Goal: Navigation & Orientation: Find specific page/section

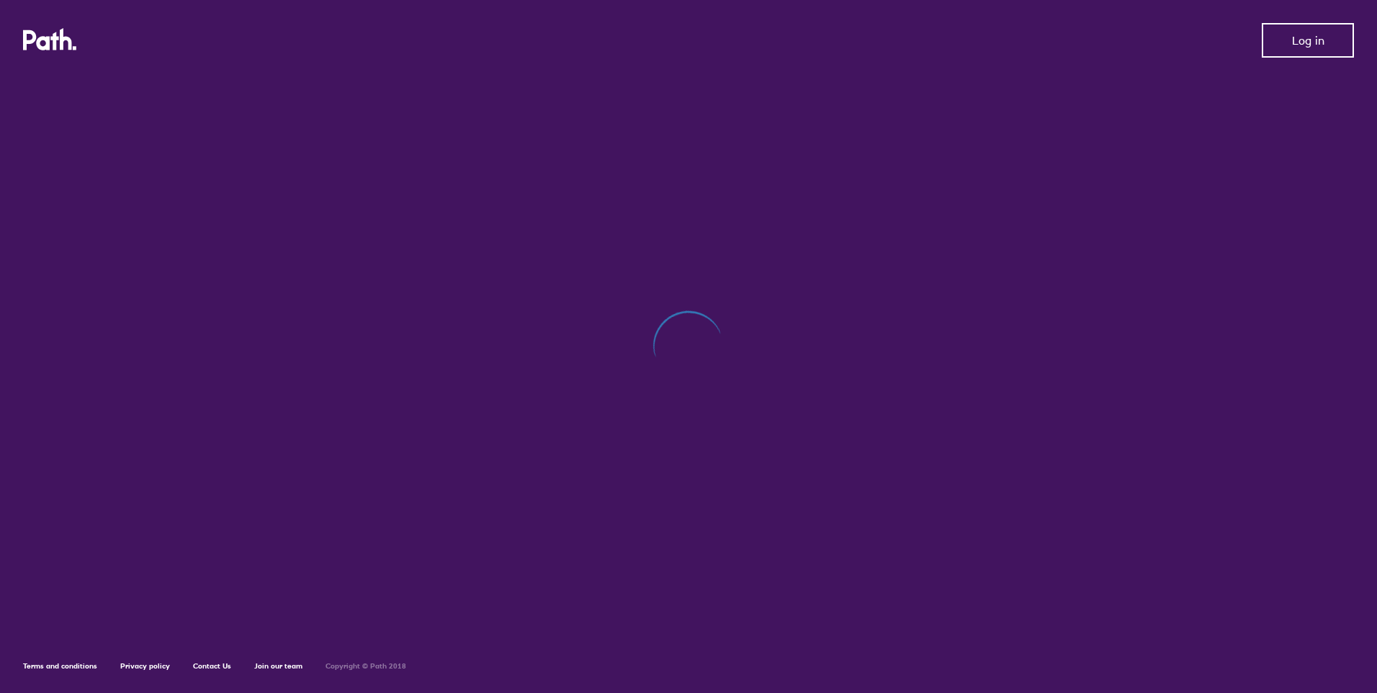
click at [1321, 48] on button "Log in" at bounding box center [1308, 40] width 92 height 35
